Goal: Information Seeking & Learning: Understand process/instructions

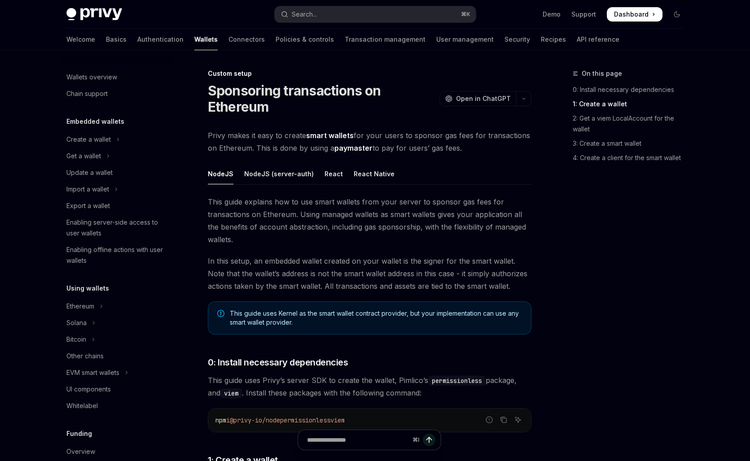
scroll to position [466, 0]
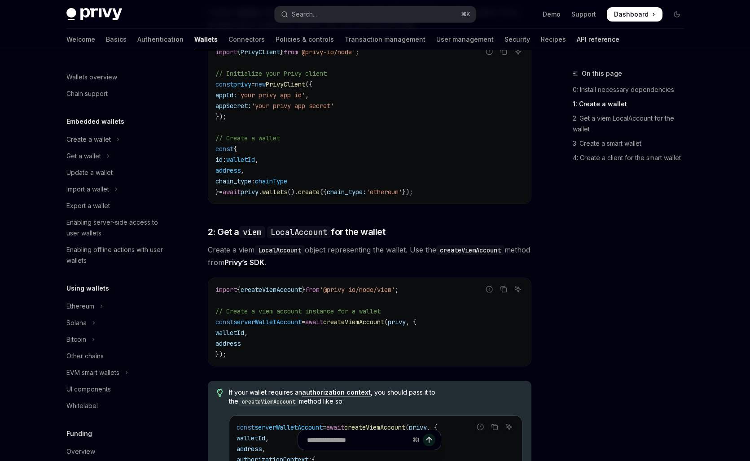
click at [577, 34] on link "API reference" at bounding box center [598, 40] width 43 height 22
type textarea "*"
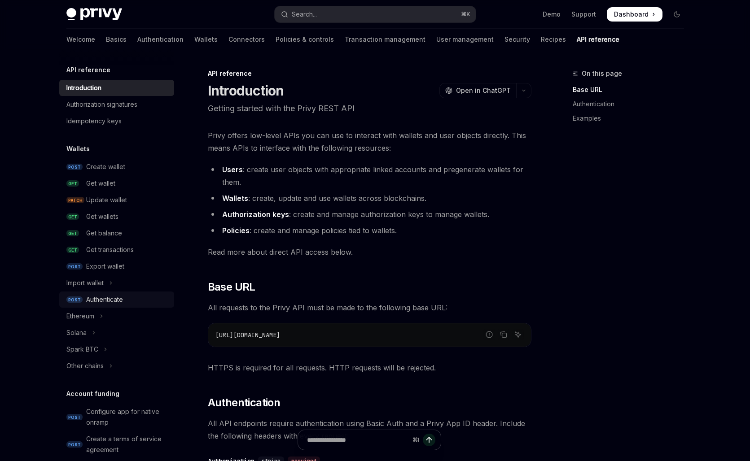
click at [123, 295] on div "Authenticate" at bounding box center [127, 299] width 83 height 11
click at [123, 297] on div "Authenticate" at bounding box center [104, 299] width 37 height 11
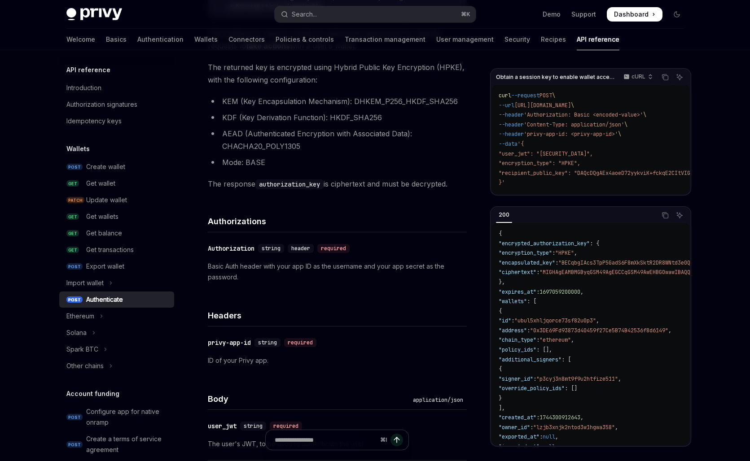
scroll to position [186, 0]
click at [278, 202] on div "Authorizations" at bounding box center [337, 216] width 259 height 33
drag, startPoint x: 324, startPoint y: 185, endPoint x: 260, endPoint y: 185, distance: 64.2
click at [260, 185] on code "authorization_key" at bounding box center [289, 185] width 68 height 10
click at [273, 194] on div "Directly managing user authorization keys via the API is an advanced setting. W…" at bounding box center [337, 423] width 259 height 892
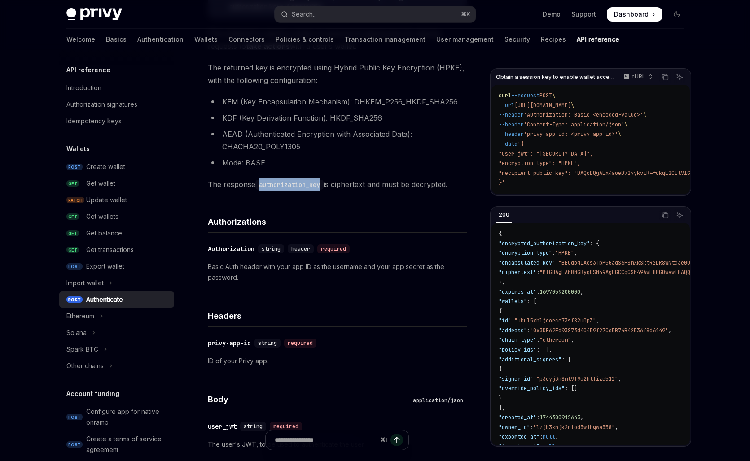
drag, startPoint x: 325, startPoint y: 185, endPoint x: 261, endPoint y: 185, distance: 63.7
click at [261, 185] on code "authorization_key" at bounding box center [289, 185] width 68 height 10
click at [137, 38] on link "Authentication" at bounding box center [160, 40] width 46 height 22
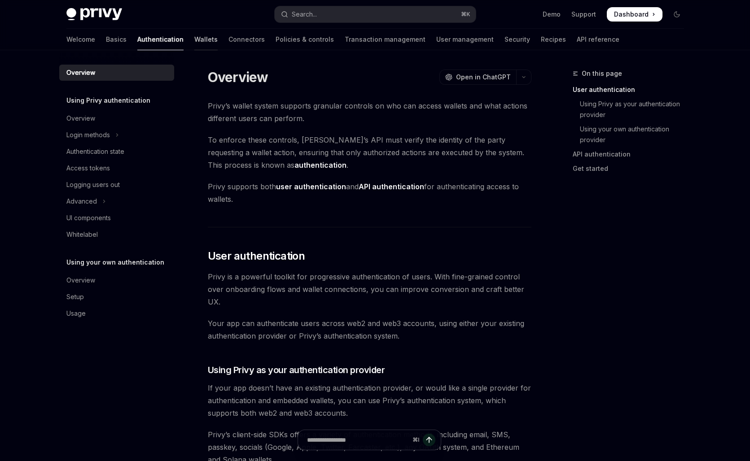
click at [194, 38] on link "Wallets" at bounding box center [205, 40] width 23 height 22
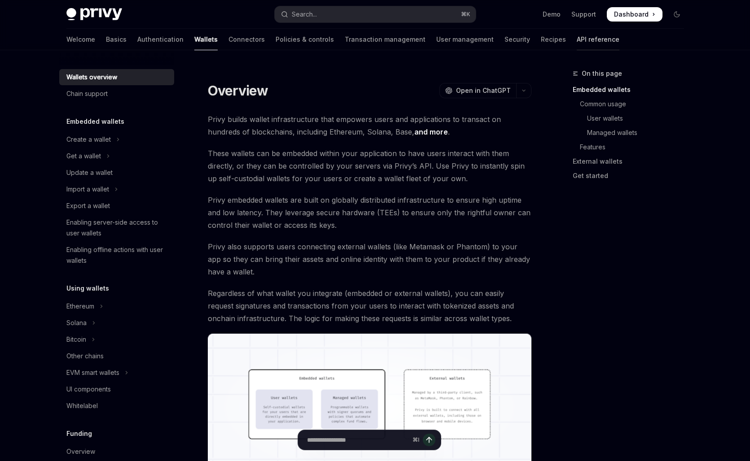
click at [577, 39] on link "API reference" at bounding box center [598, 40] width 43 height 22
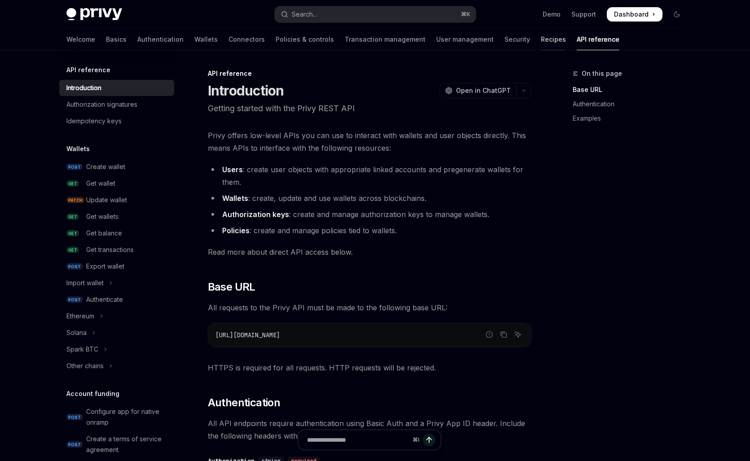
click at [541, 39] on link "Recipes" at bounding box center [553, 40] width 25 height 22
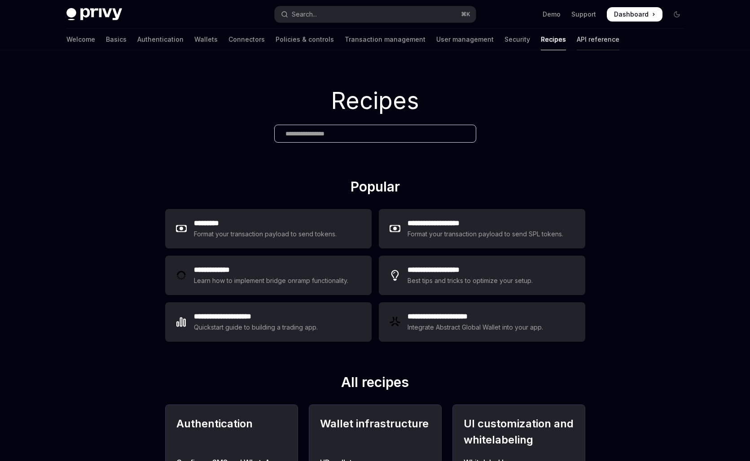
click at [577, 39] on link "API reference" at bounding box center [598, 40] width 43 height 22
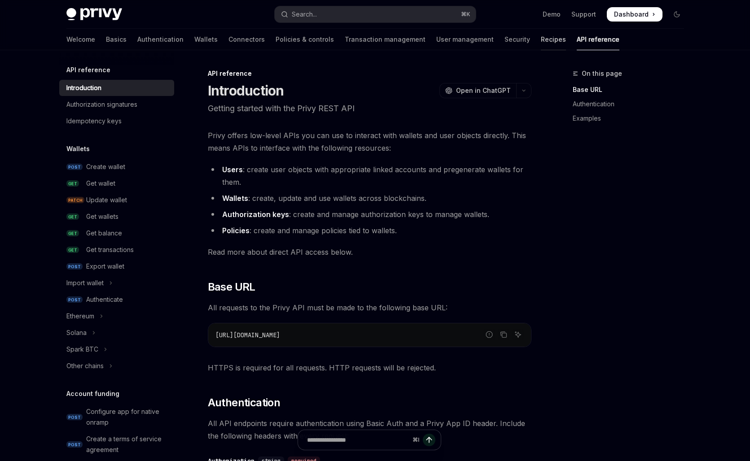
click at [541, 41] on link "Recipes" at bounding box center [553, 40] width 25 height 22
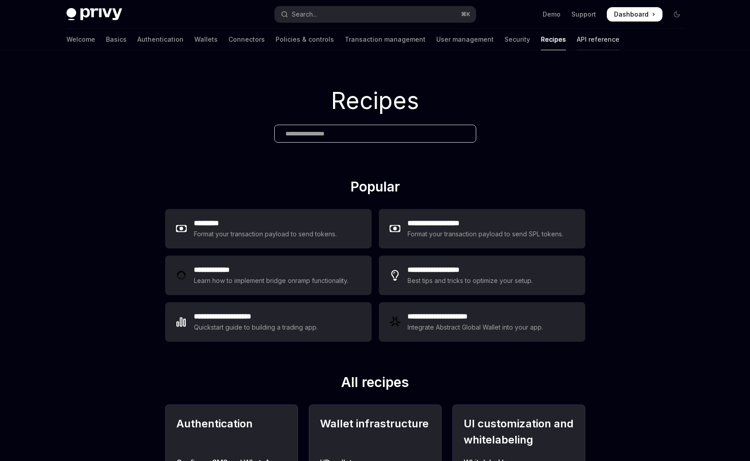
click at [577, 42] on link "API reference" at bounding box center [598, 40] width 43 height 22
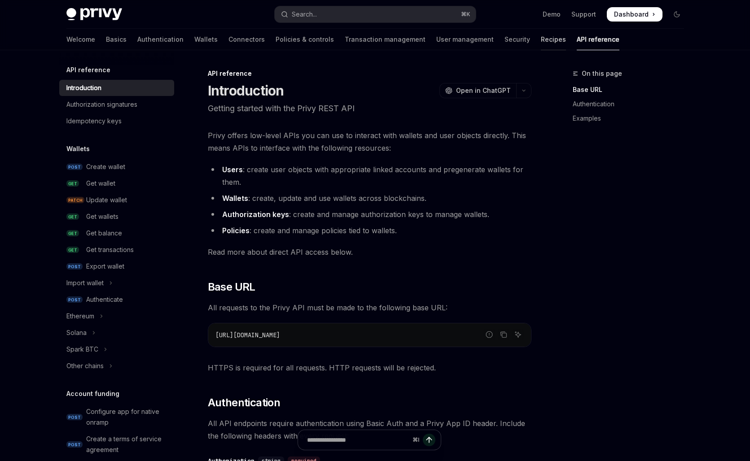
click at [541, 42] on link "Recipes" at bounding box center [553, 40] width 25 height 22
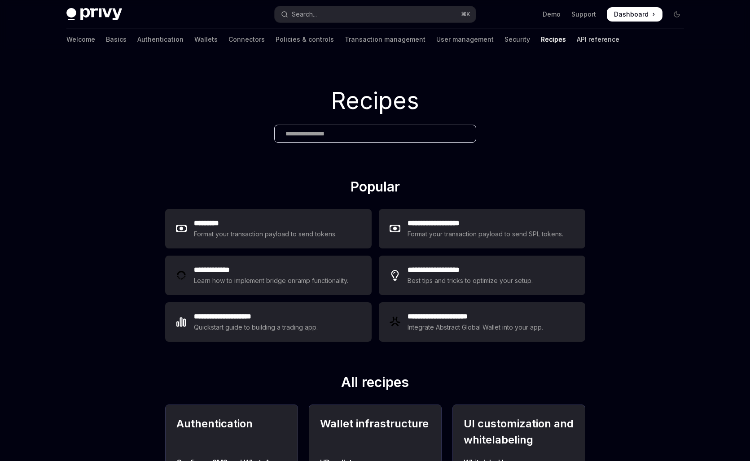
click at [577, 42] on link "API reference" at bounding box center [598, 40] width 43 height 22
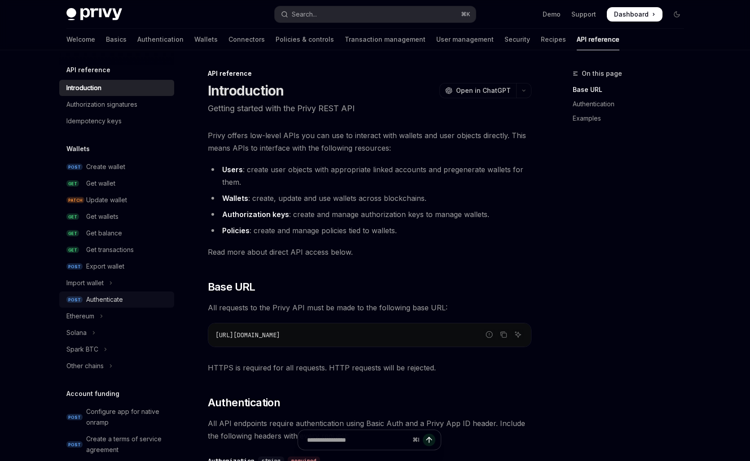
click at [117, 301] on div "Authenticate" at bounding box center [104, 299] width 37 height 11
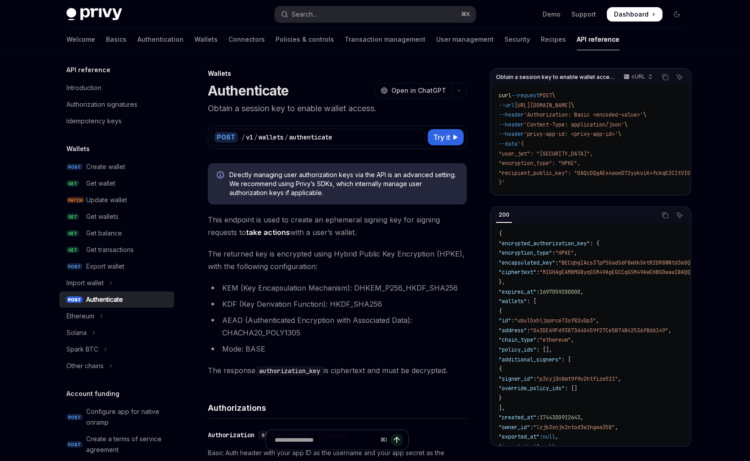
type textarea "*"
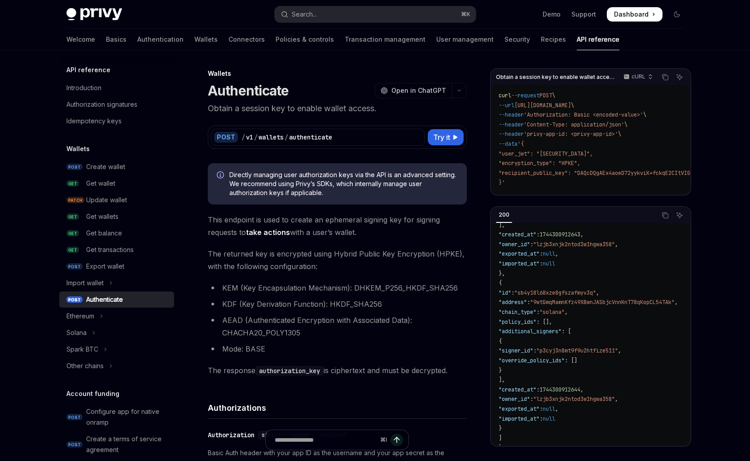
scroll to position [198, 0]
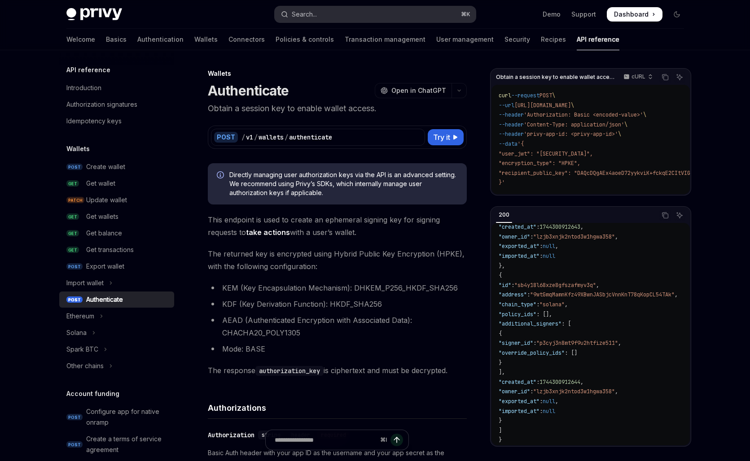
click at [346, 15] on button "Search... ⌘ K" at bounding box center [375, 14] width 201 height 16
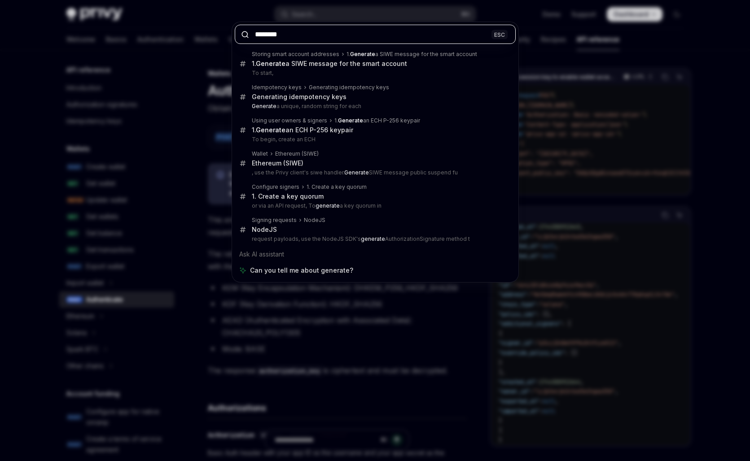
click at [266, 28] on input "********" at bounding box center [375, 34] width 281 height 19
paste input "**********"
type input "**********"
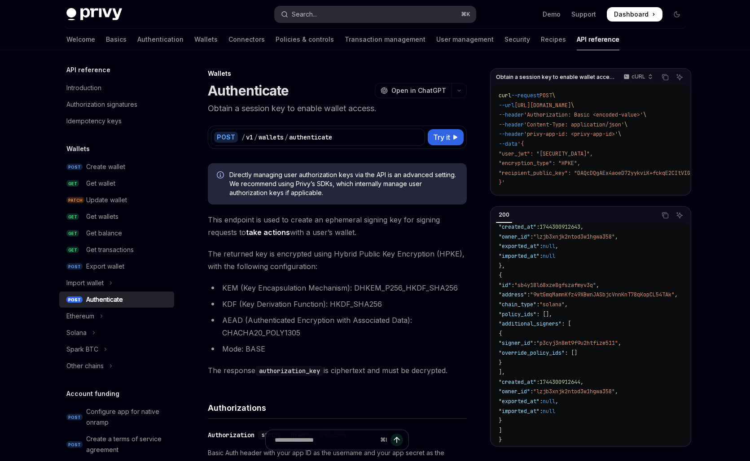
click at [320, 18] on button "Search... ⌘ K" at bounding box center [375, 14] width 201 height 16
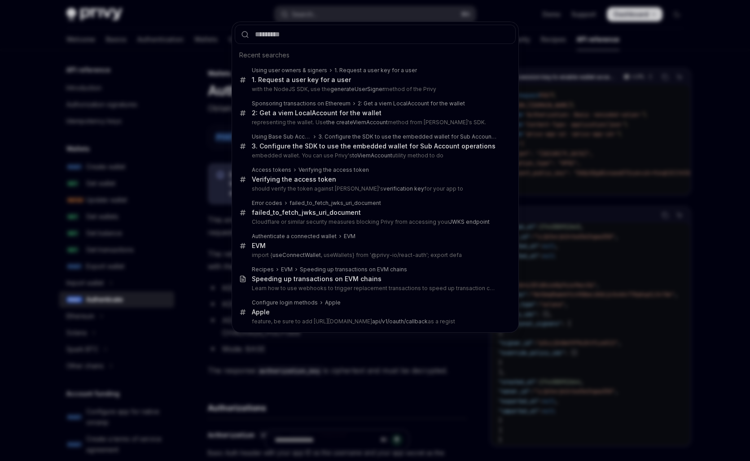
type input "**********"
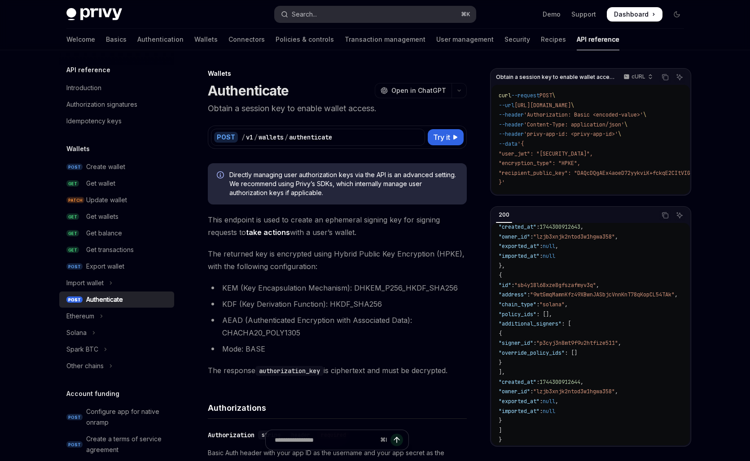
click at [338, 18] on button "Search... ⌘ K" at bounding box center [375, 14] width 201 height 16
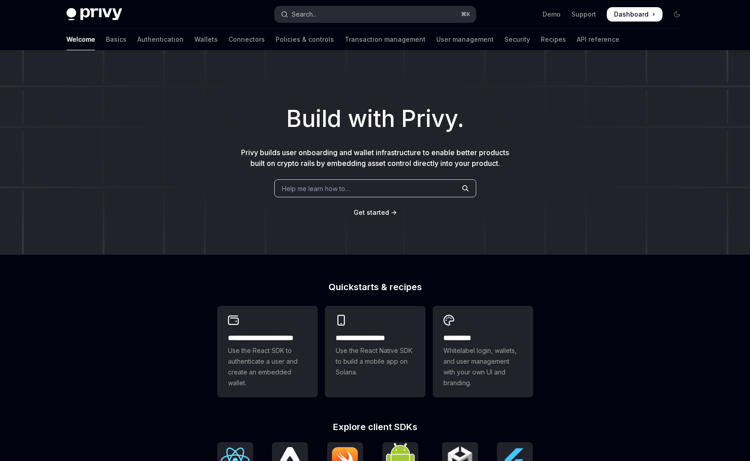
click at [305, 17] on div "Search..." at bounding box center [304, 14] width 25 height 11
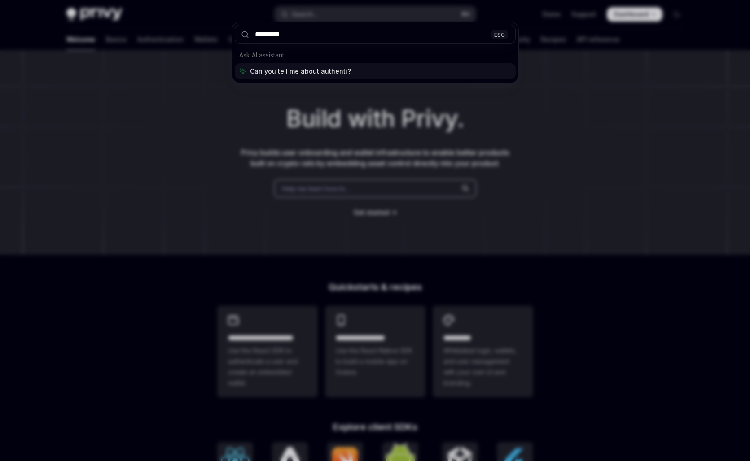
type input "**********"
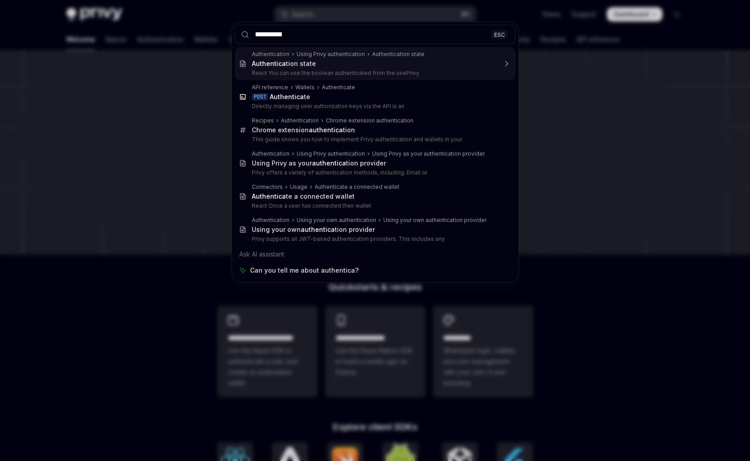
type textarea "*"
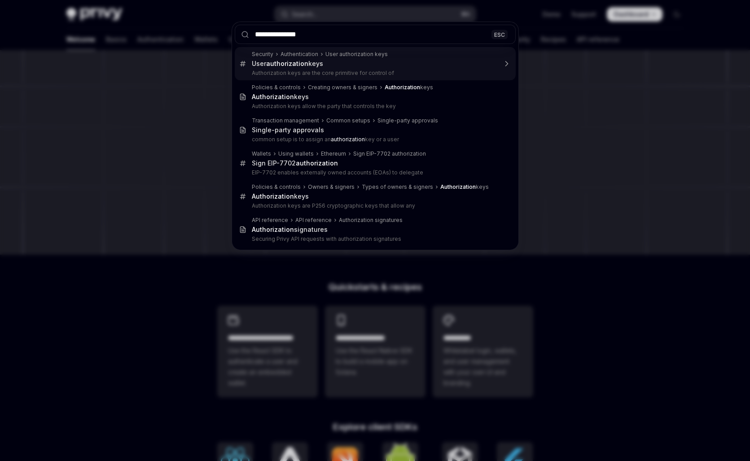
type input "**********"
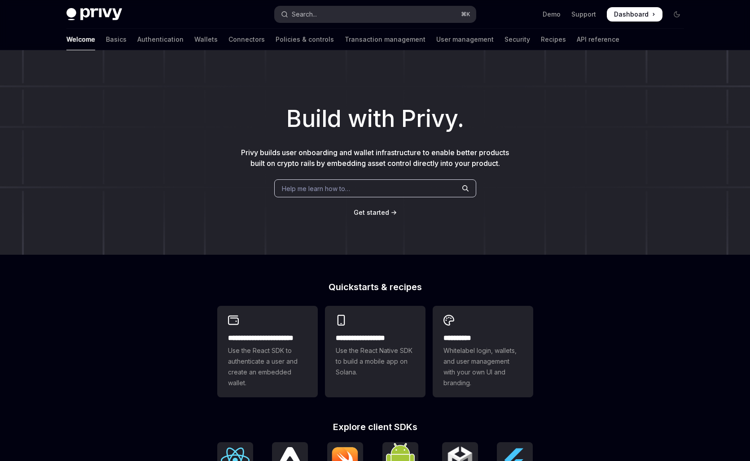
type textarea "*"
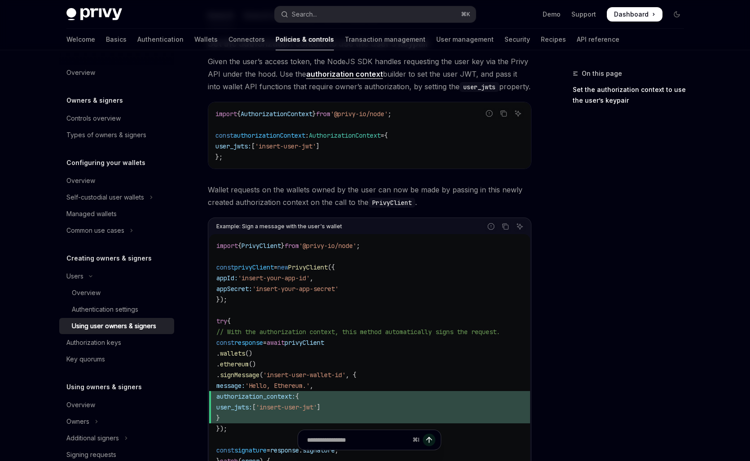
scroll to position [458, 0]
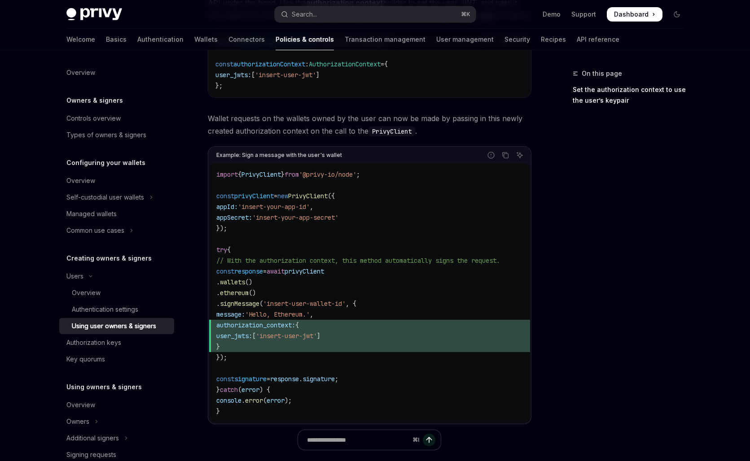
click at [258, 355] on code "import { PrivyClient } from '@privy-io/node' ; const privyClient = new PrivyCli…" at bounding box center [369, 293] width 307 height 248
click at [250, 358] on code "import { PrivyClient } from '@privy-io/node' ; const privyClient = new PrivyCli…" at bounding box center [369, 293] width 307 height 248
click at [249, 294] on span "ethereum" at bounding box center [234, 293] width 29 height 8
click at [194, 45] on link "Wallets" at bounding box center [205, 40] width 23 height 22
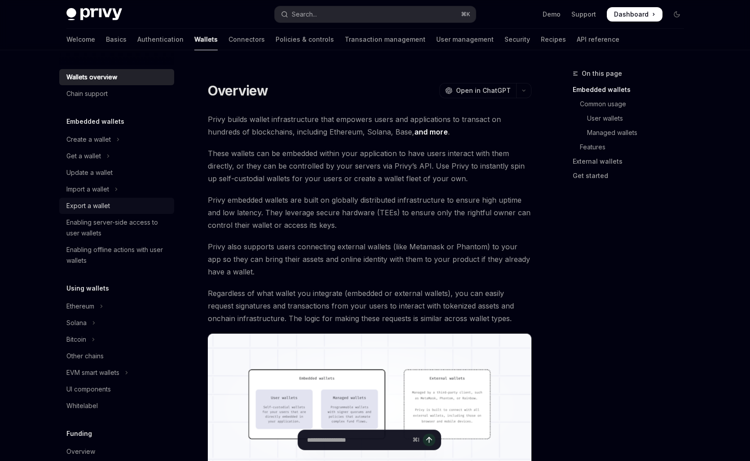
click at [131, 204] on div "Export a wallet" at bounding box center [117, 206] width 102 height 11
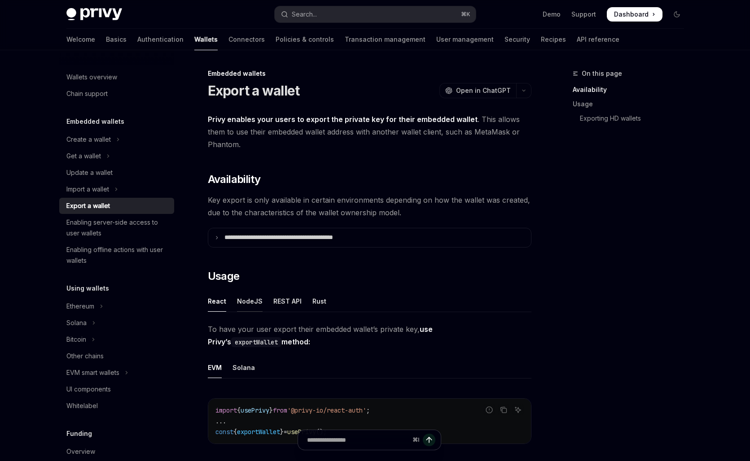
click at [258, 299] on div "NodeJS" at bounding box center [250, 301] width 26 height 21
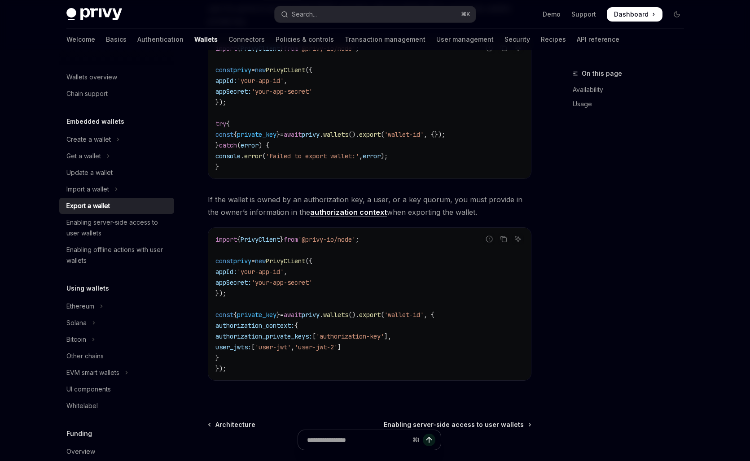
scroll to position [396, 0]
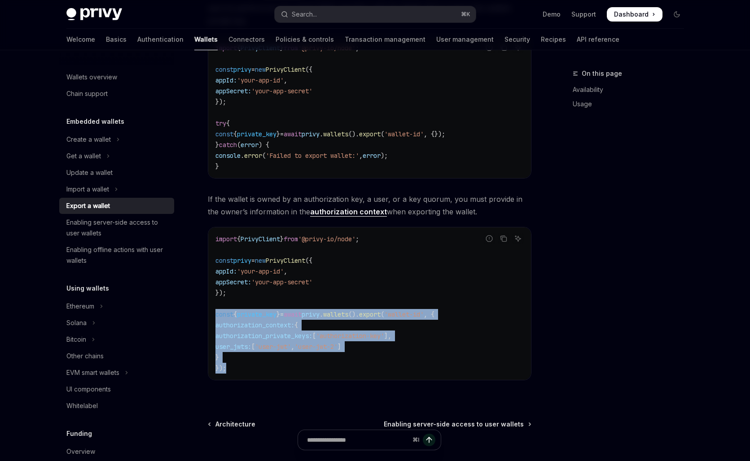
drag, startPoint x: 237, startPoint y: 366, endPoint x: 213, endPoint y: 318, distance: 53.6
click at [213, 318] on div "import { PrivyClient } from '@privy-io/node' ; const privy = new PrivyClient ({…" at bounding box center [369, 304] width 323 height 153
click at [235, 362] on code "import { PrivyClient } from '@privy-io/node' ; const privy = new PrivyClient ({…" at bounding box center [369, 304] width 308 height 140
drag, startPoint x: 228, startPoint y: 369, endPoint x: 215, endPoint y: 315, distance: 55.4
click at [215, 315] on code "import { PrivyClient } from '@privy-io/node' ; const privy = new PrivyClient ({…" at bounding box center [369, 304] width 308 height 140
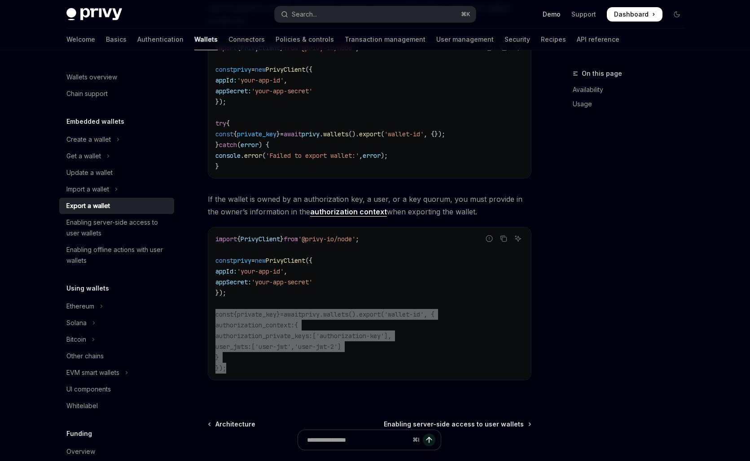
scroll to position [474, 0]
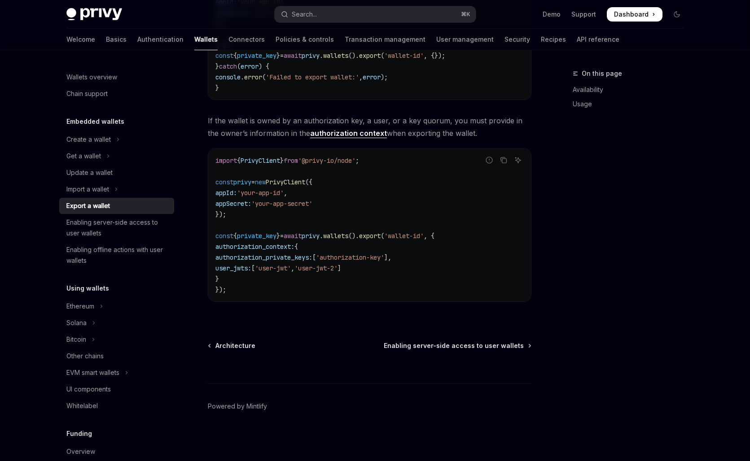
click at [250, 278] on code "import { PrivyClient } from '@privy-io/node' ; const privy = new PrivyClient ({…" at bounding box center [369, 225] width 308 height 140
click at [192, 211] on div "**********" at bounding box center [285, 27] width 495 height 867
type textarea "*"
